Goal: Task Accomplishment & Management: Use online tool/utility

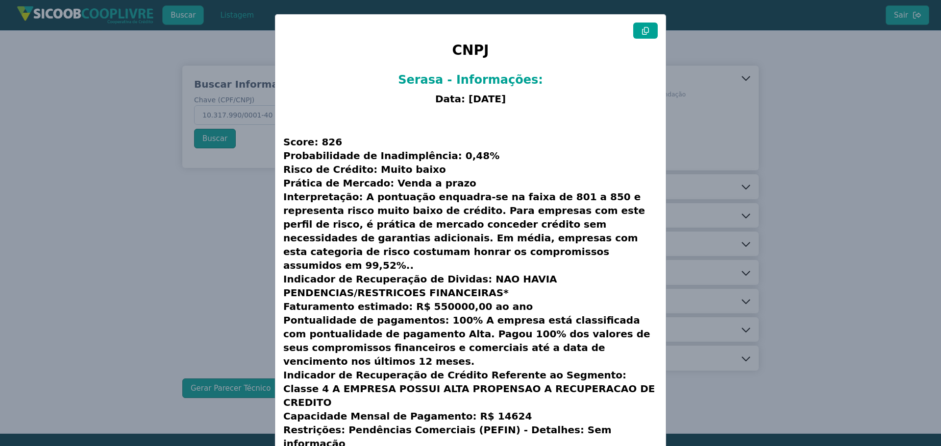
click at [182, 219] on modal-container "CNPJ Serasa - Informações: Data: [DATE] Score: 826 Probabilidade de Inadimplênc…" at bounding box center [470, 223] width 941 height 446
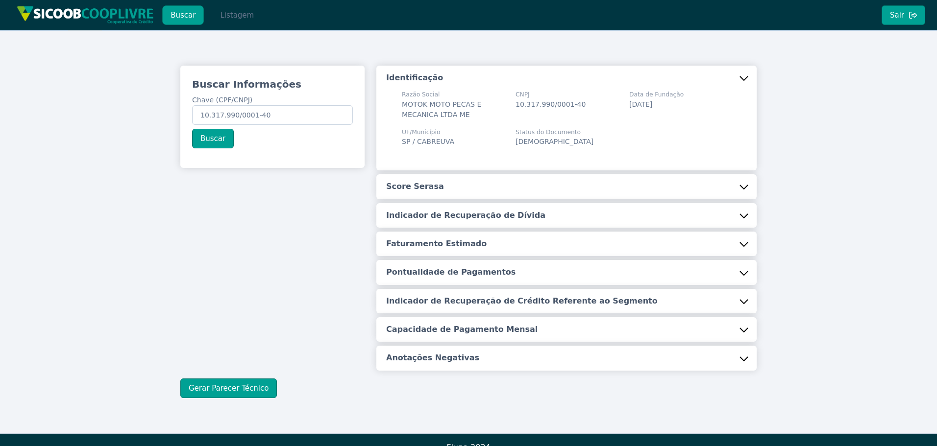
click at [217, 19] on button "Listagem" at bounding box center [237, 15] width 50 height 20
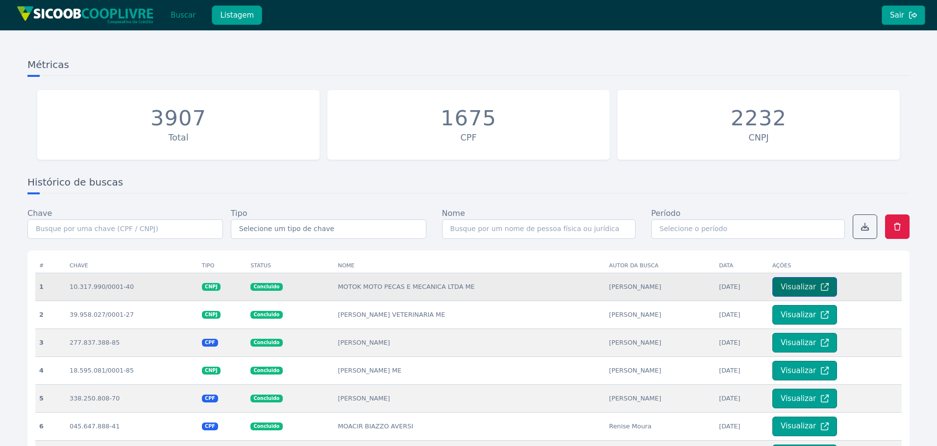
click at [792, 283] on button "Visualizar" at bounding box center [804, 287] width 65 height 20
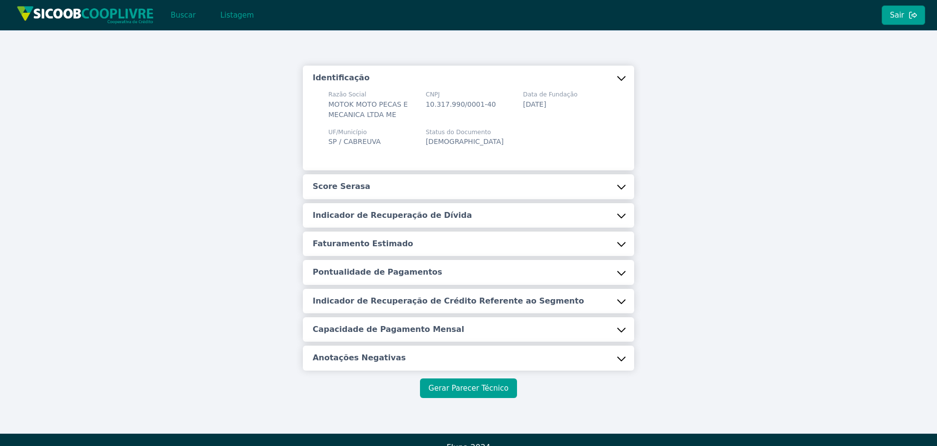
click at [446, 385] on button "Gerar Parecer Técnico" at bounding box center [468, 389] width 97 height 20
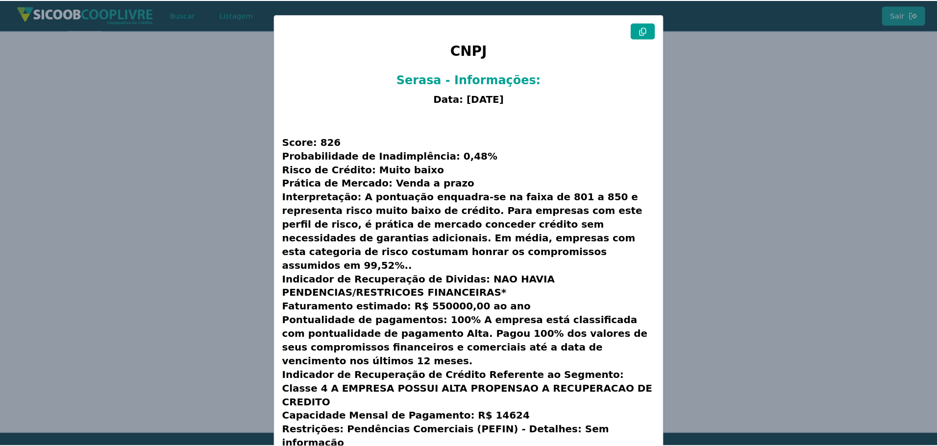
scroll to position [25, 0]
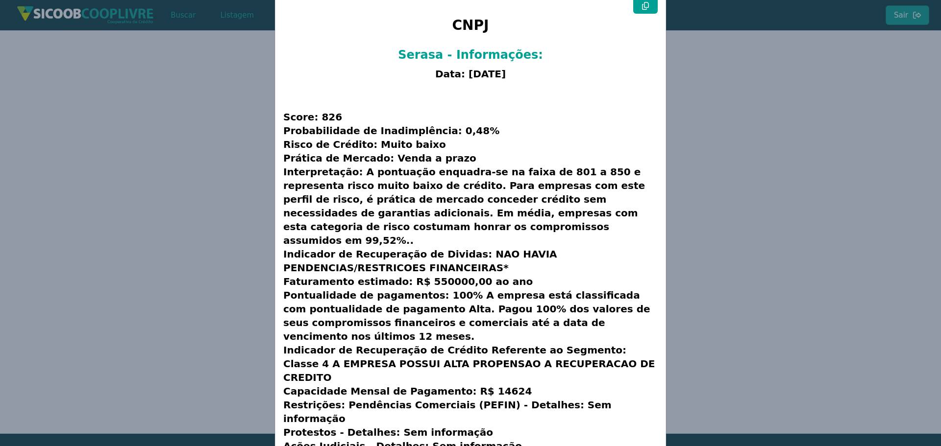
click at [737, 282] on modal-container "CNPJ Serasa - Informações: Data: [DATE] Score: 826 Probabilidade de Inadimplênc…" at bounding box center [470, 223] width 941 height 446
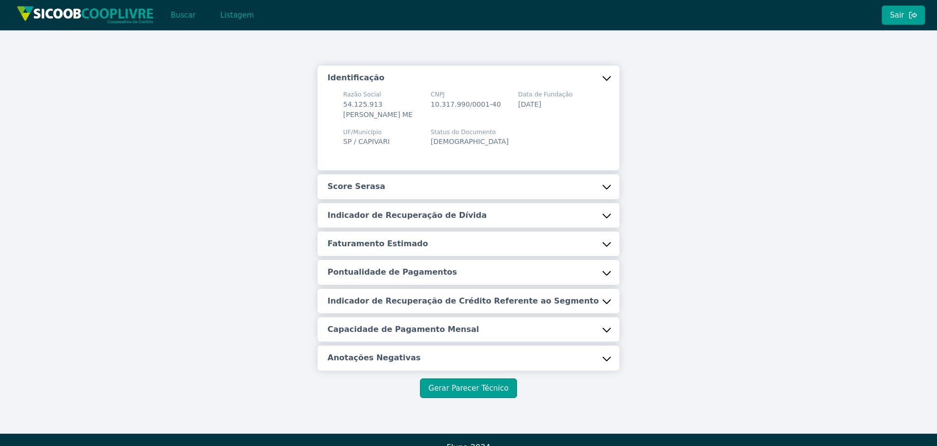
click at [41, 185] on div "Identificação Razão Social 54.125.913 [PERSON_NAME] ME CNPJ 10.317.990/0001-40 …" at bounding box center [468, 231] width 937 height 403
